Goal: Information Seeking & Learning: Compare options

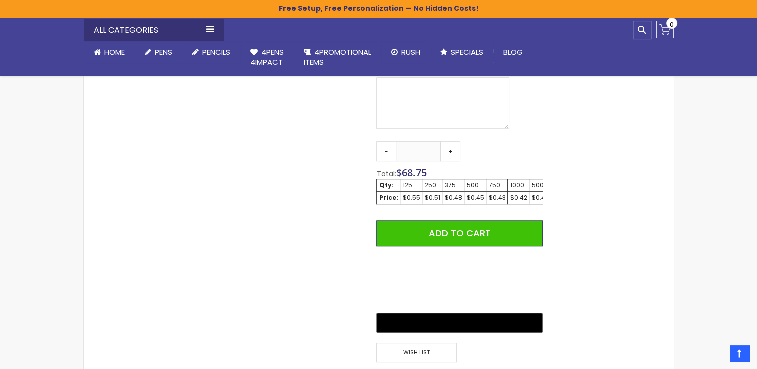
scroll to position [561, 0]
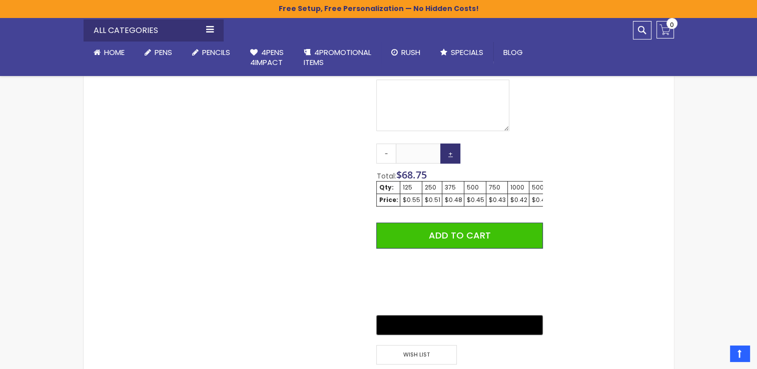
click at [455, 157] on link "+" at bounding box center [451, 154] width 20 height 20
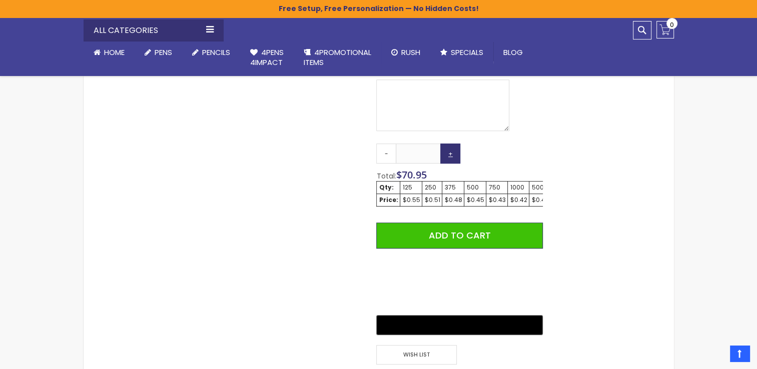
type input "***"
click at [467, 188] on div "500" at bounding box center [476, 188] width 18 height 8
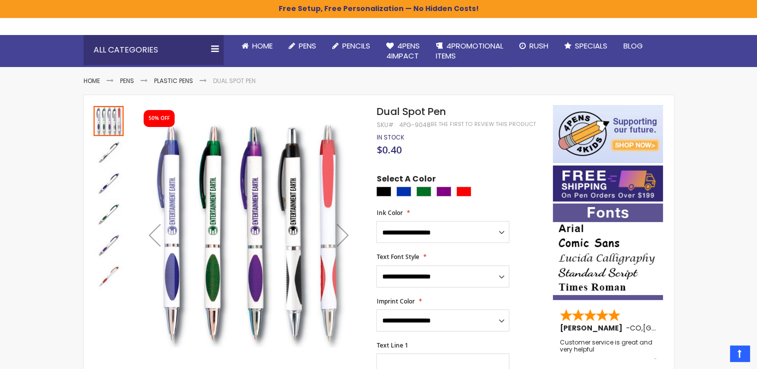
scroll to position [80, 0]
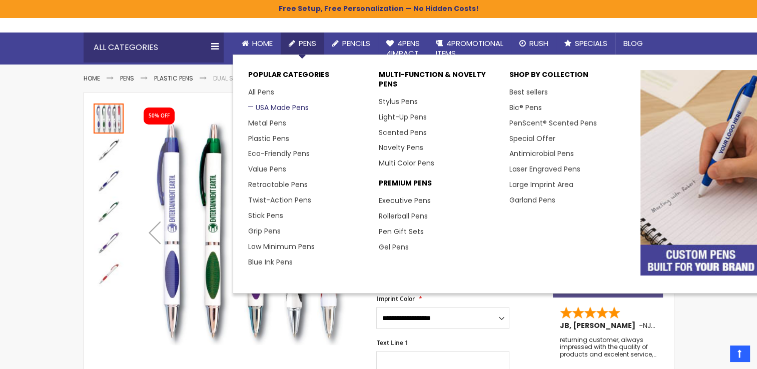
click at [278, 108] on link "USA Made Pens" at bounding box center [278, 108] width 61 height 10
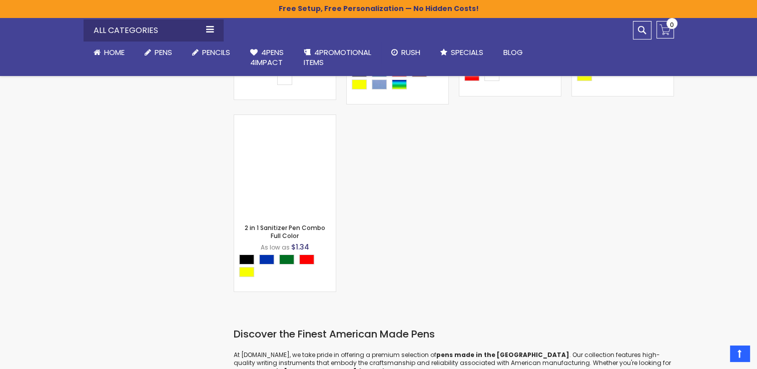
scroll to position [3469, 0]
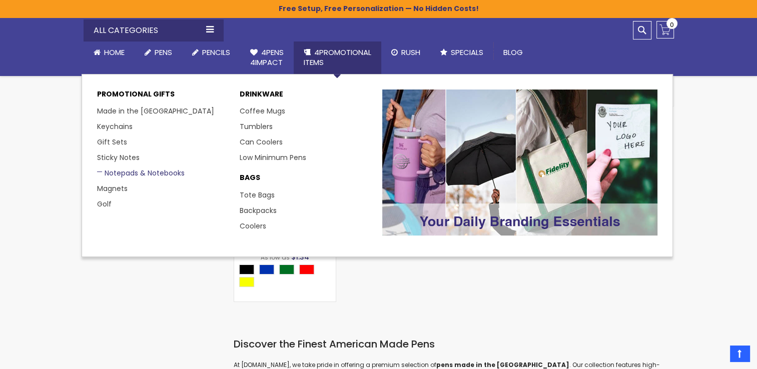
click at [170, 172] on link "Notepads & Notebooks" at bounding box center [141, 173] width 88 height 10
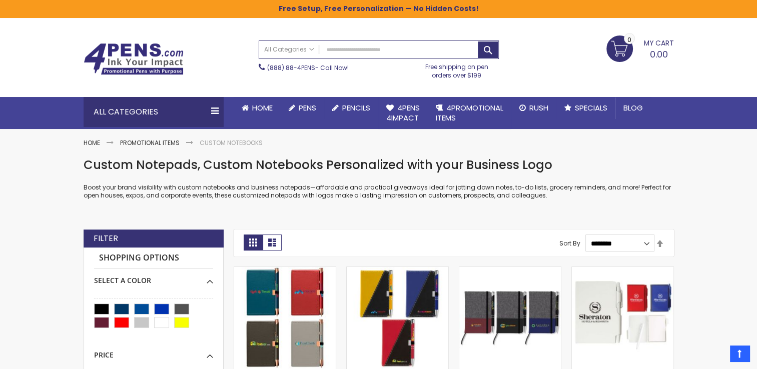
scroll to position [12, 0]
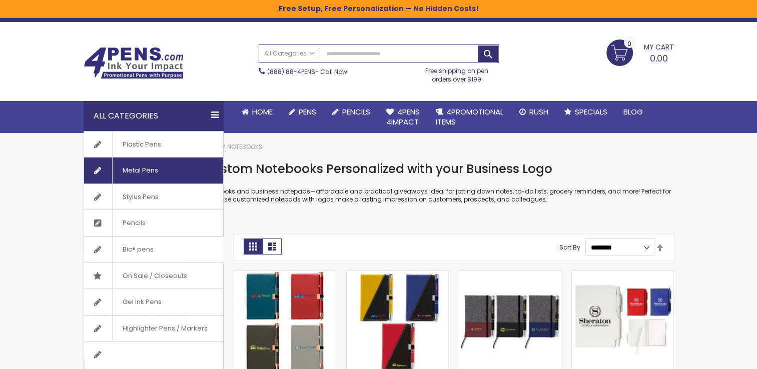
click at [147, 169] on span "Metal Pens" at bounding box center [140, 171] width 56 height 26
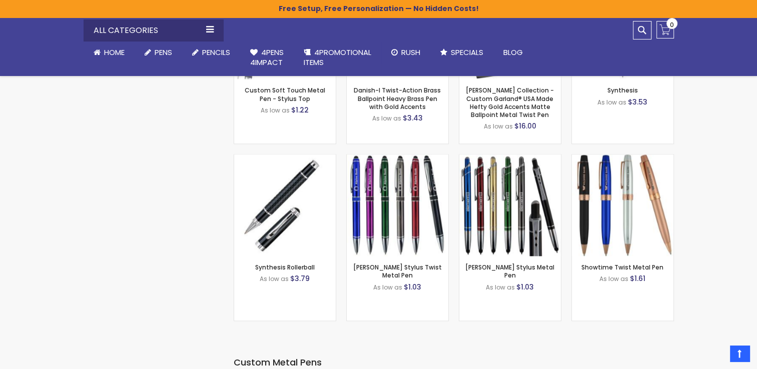
scroll to position [1239, 0]
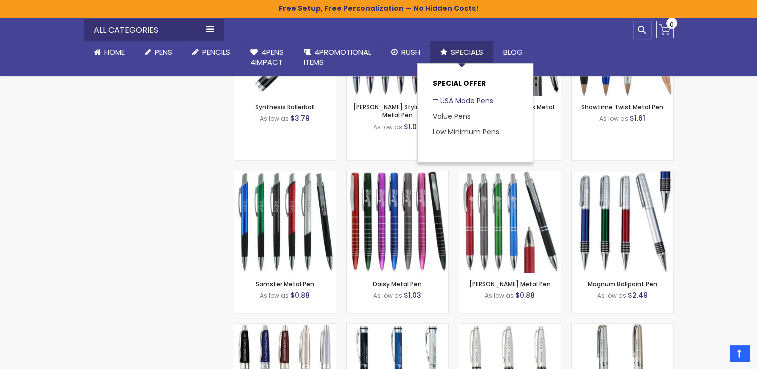
click at [472, 101] on link "USA Made Pens" at bounding box center [463, 101] width 61 height 10
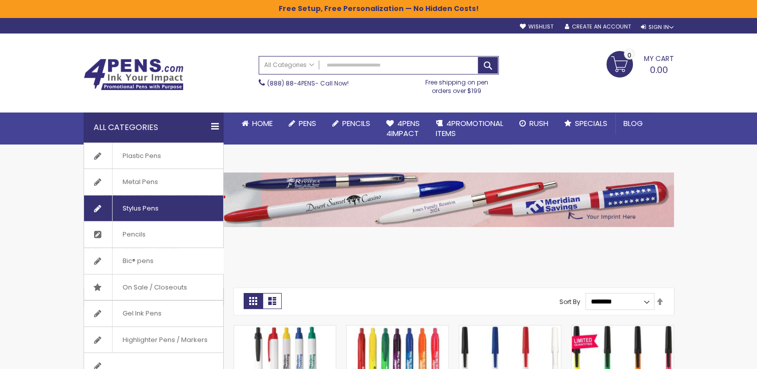
click at [154, 204] on span "Stylus Pens" at bounding box center [140, 209] width 57 height 26
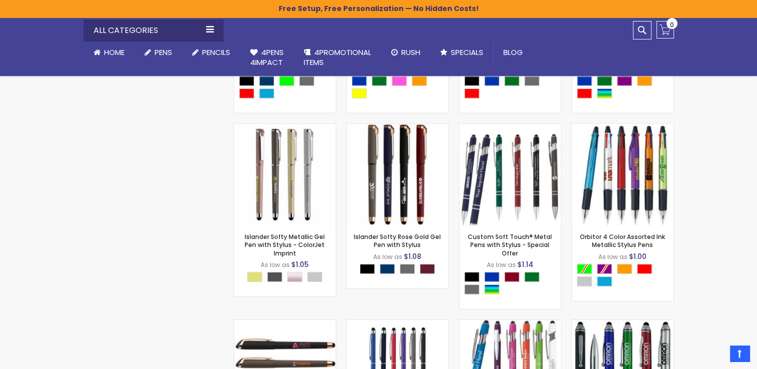
scroll to position [2403, 0]
